Goal: Submit feedback/report problem

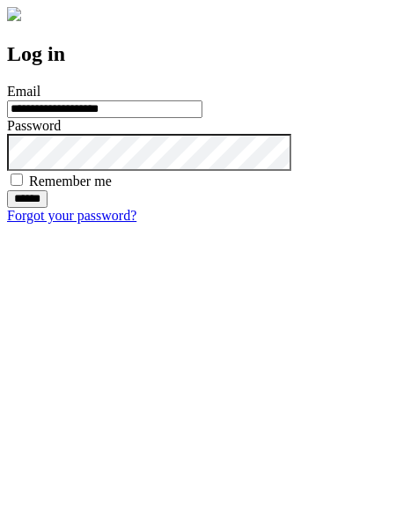
click at [48, 208] on input "******" at bounding box center [27, 199] width 40 height 18
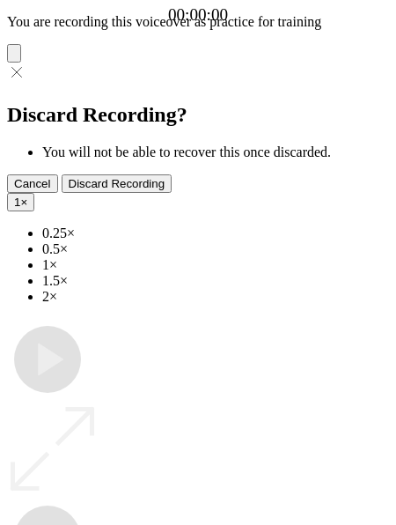
type input "**********"
